Goal: Information Seeking & Learning: Learn about a topic

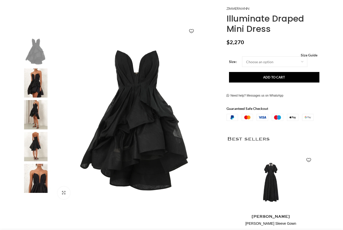
scroll to position [64, 0]
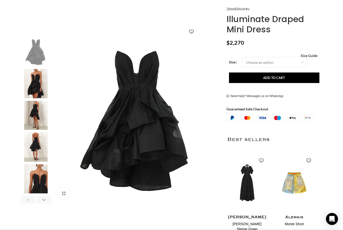
click at [37, 89] on img "2 / 7" at bounding box center [36, 83] width 31 height 29
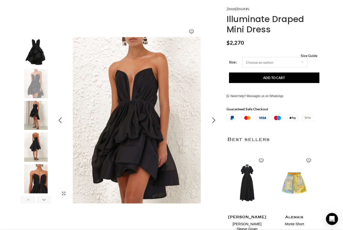
scroll to position [0, 53]
click at [34, 115] on img "3 / 7" at bounding box center [36, 115] width 31 height 29
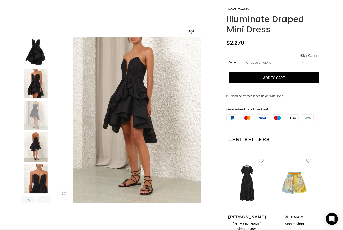
click at [39, 144] on img "4 / 7" at bounding box center [36, 146] width 31 height 29
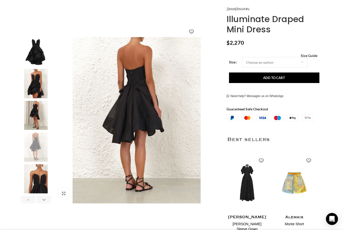
click at [38, 114] on img "3 / 7" at bounding box center [36, 115] width 31 height 29
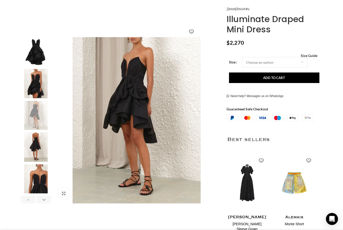
click at [33, 184] on img "5 / 7" at bounding box center [36, 178] width 31 height 29
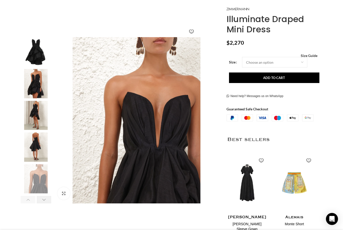
click at [42, 199] on div "Next slide" at bounding box center [44, 200] width 15 height 8
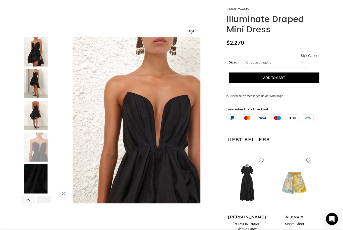
click at [42, 199] on div "Next slide" at bounding box center [44, 200] width 15 height 8
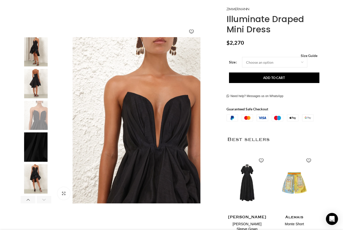
click at [42, 199] on div "Next slide" at bounding box center [44, 200] width 15 height 8
click at [34, 178] on img "7 / 7" at bounding box center [36, 178] width 31 height 29
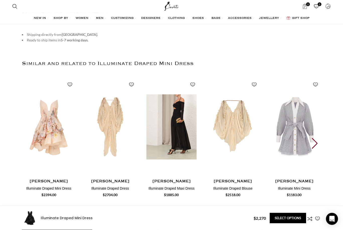
scroll to position [716, 0]
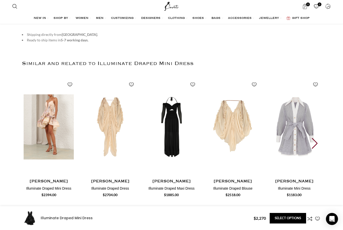
click at [55, 135] on img "1 / 30" at bounding box center [48, 126] width 55 height 103
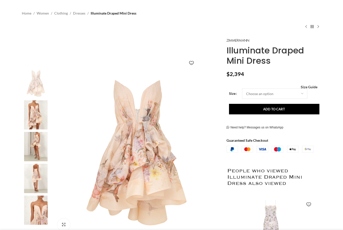
scroll to position [34, 0]
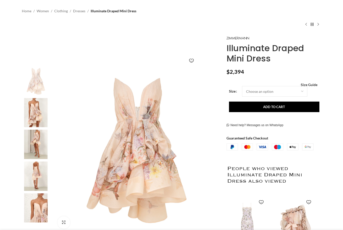
click at [40, 115] on img at bounding box center [36, 112] width 31 height 29
click at [39, 209] on img "5 / 6" at bounding box center [36, 207] width 31 height 29
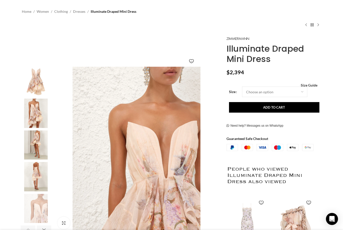
click at [40, 114] on img "2 / 6" at bounding box center [36, 113] width 31 height 29
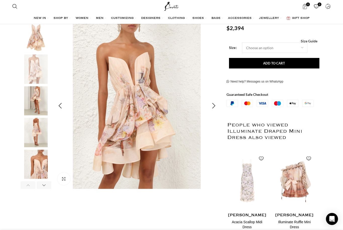
scroll to position [84, 0]
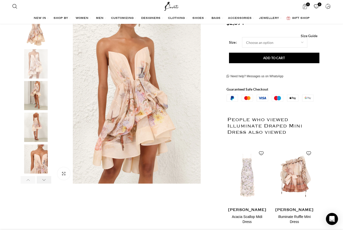
click at [43, 179] on div "Next slide" at bounding box center [44, 180] width 15 height 8
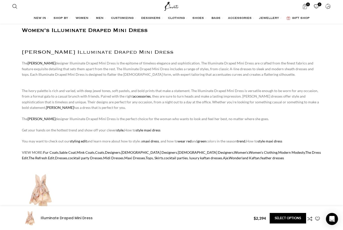
scroll to position [362, 0]
